Goal: Check status

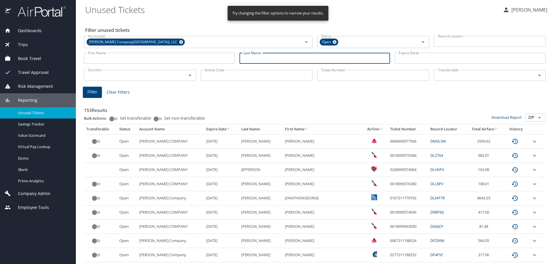
click at [266, 61] on input "Last Name" at bounding box center [314, 58] width 151 height 11
type input "[PERSON_NAME]"
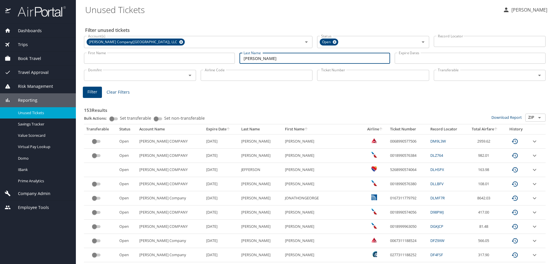
click at [97, 89] on span "Filter" at bounding box center [92, 91] width 10 height 7
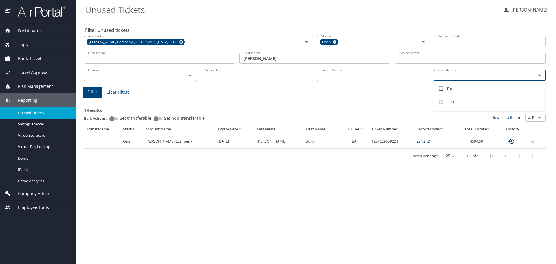
click at [471, 74] on input "Transferable" at bounding box center [480, 75] width 91 height 8
click at [439, 89] on input "checkbox" at bounding box center [440, 88] width 11 height 11
checkbox input "true"
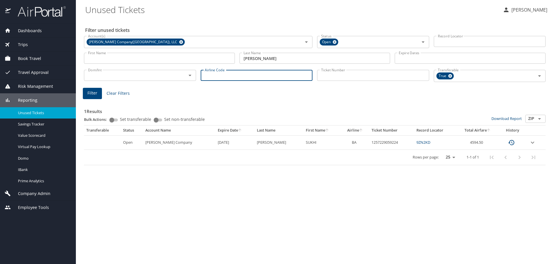
drag, startPoint x: 235, startPoint y: 73, endPoint x: 236, endPoint y: 69, distance: 4.9
click at [234, 74] on input "Airline Code" at bounding box center [257, 75] width 112 height 11
type input "ua"
click at [96, 95] on span "Filter" at bounding box center [92, 92] width 10 height 7
